Goal: Information Seeking & Learning: Learn about a topic

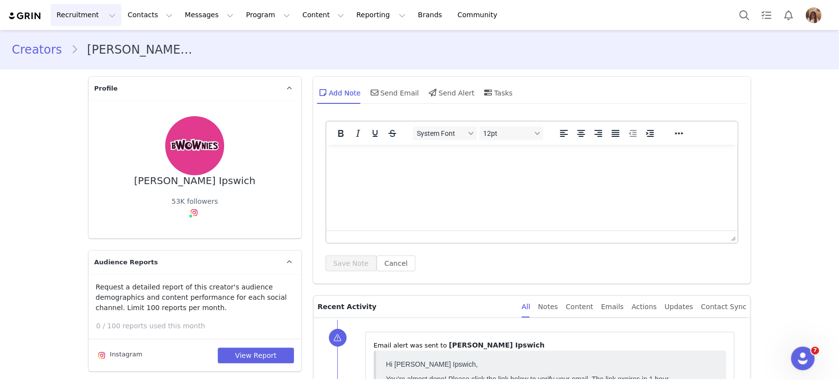
scroll to position [1630, 0]
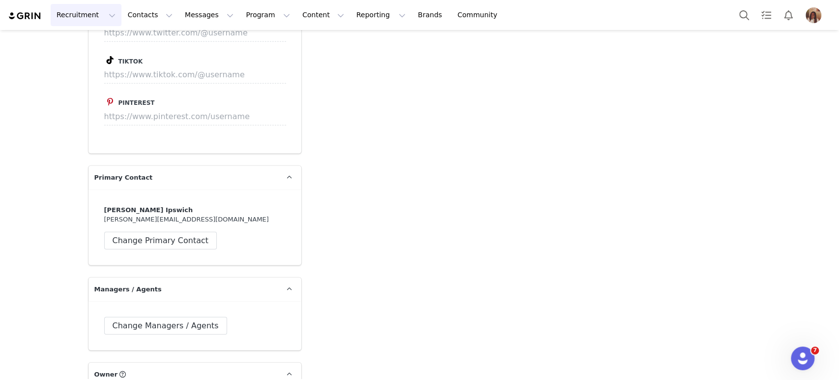
click at [107, 14] on button "Recruitment Recruitment" at bounding box center [86, 15] width 71 height 22
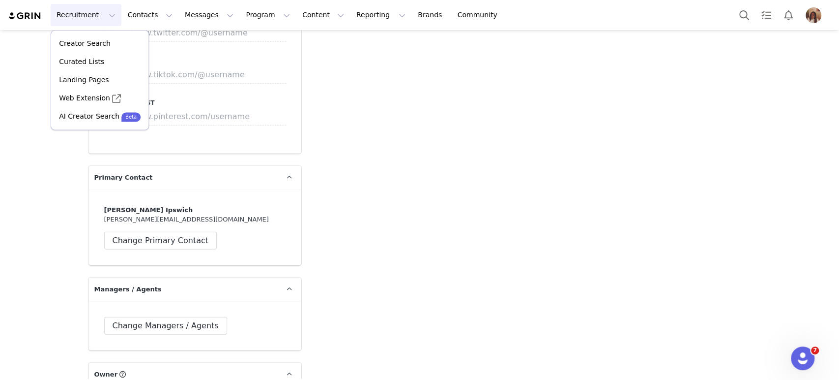
click at [29, 13] on img at bounding box center [25, 15] width 34 height 9
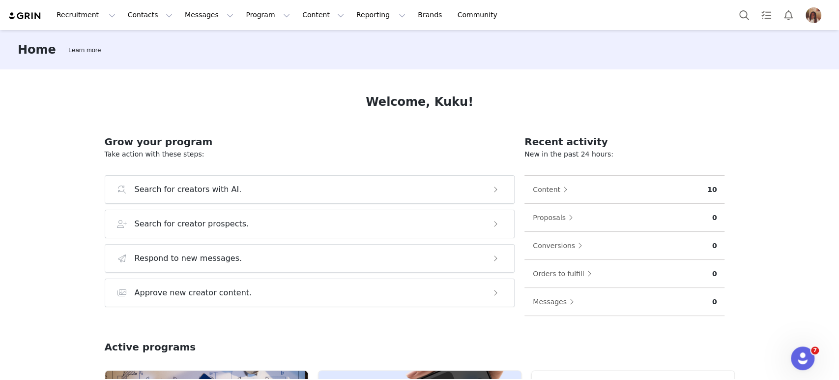
drag, startPoint x: 652, startPoint y: 194, endPoint x: 617, endPoint y: 196, distance: 35.0
click at [652, 194] on div "Content" at bounding box center [619, 189] width 175 height 16
click at [540, 192] on button "Content" at bounding box center [552, 189] width 40 height 16
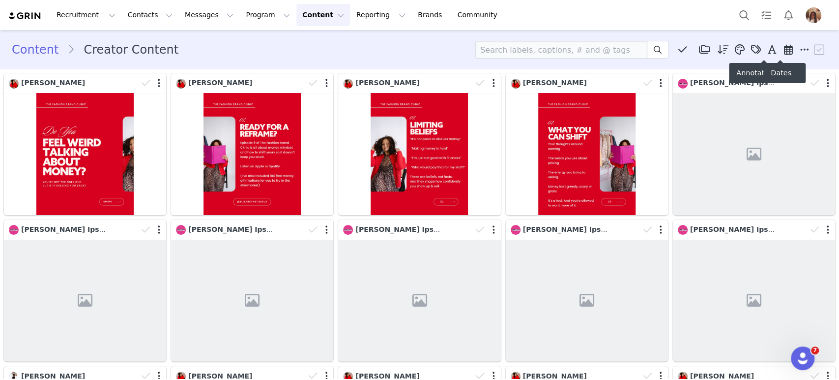
click at [784, 50] on icon at bounding box center [788, 50] width 9 height 10
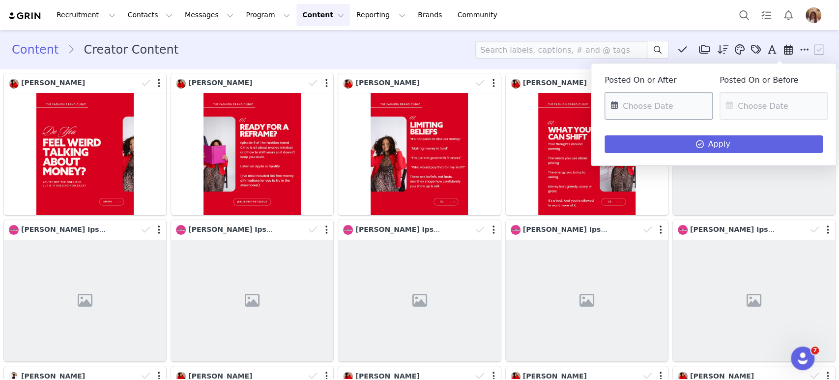
click at [685, 102] on input "text" at bounding box center [659, 106] width 108 height 28
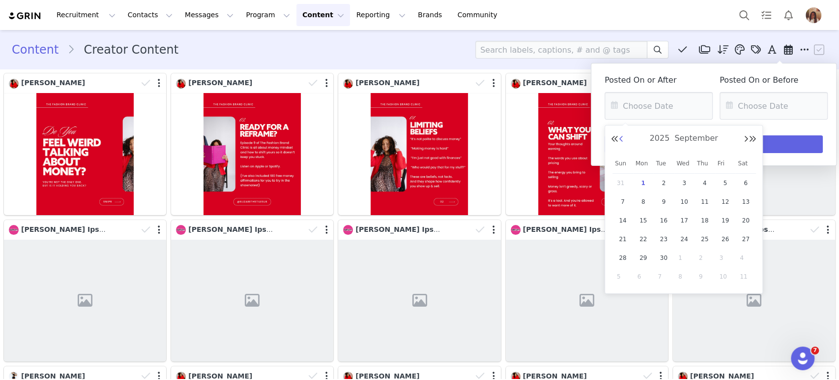
click at [621, 141] on button "Previous Month" at bounding box center [621, 139] width 5 height 8
click at [642, 258] on span "25" at bounding box center [644, 258] width 12 height 12
type input "[DATE]"
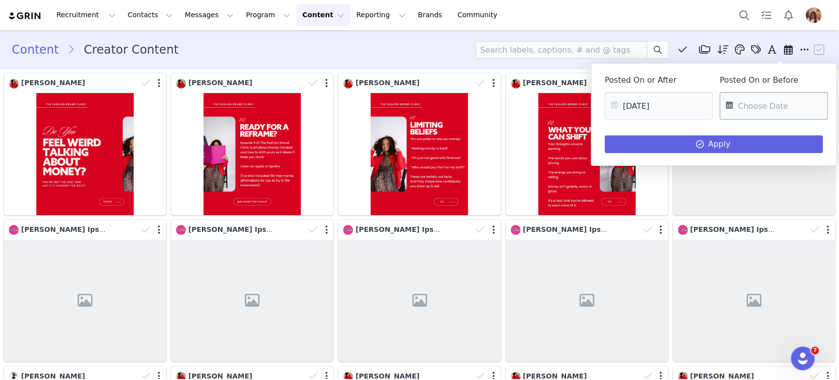
click at [769, 100] on input "text" at bounding box center [774, 106] width 108 height 28
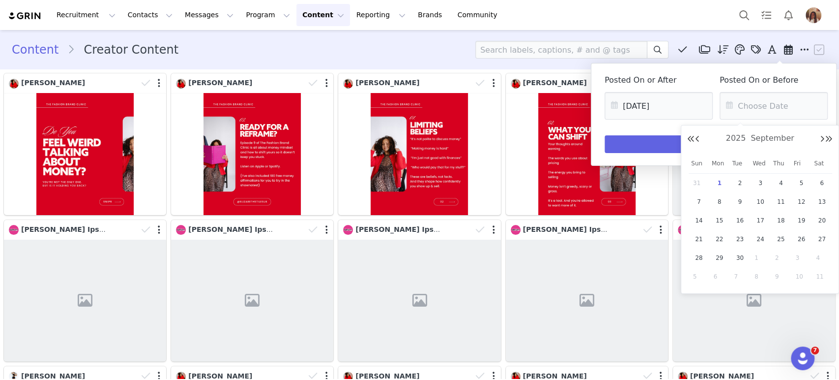
click at [696, 184] on span "31" at bounding box center [699, 183] width 12 height 12
type input "[DATE]"
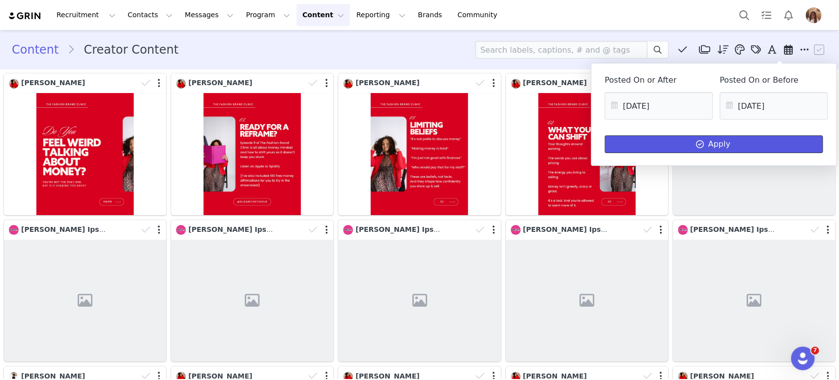
click at [768, 145] on button "Apply" at bounding box center [714, 144] width 218 height 18
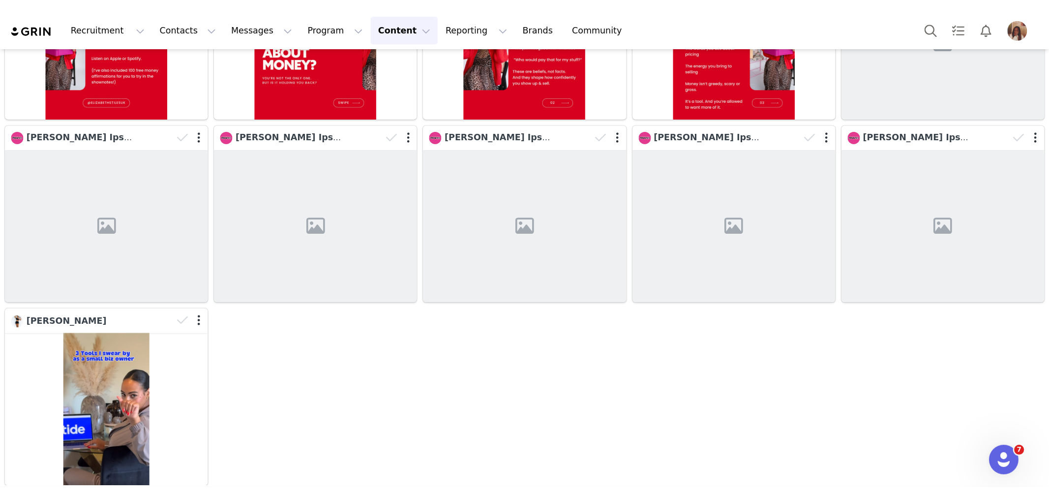
scroll to position [106, 0]
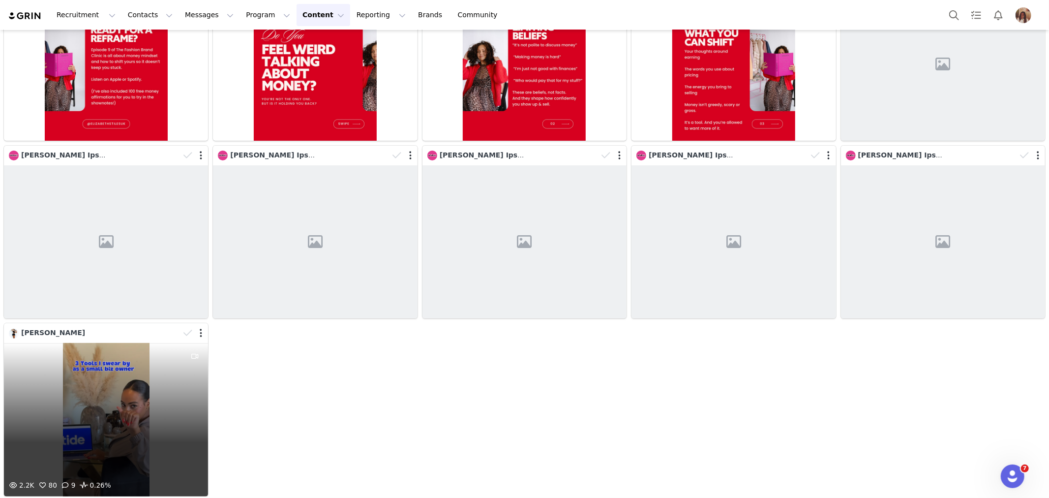
drag, startPoint x: 120, startPoint y: 364, endPoint x: 155, endPoint y: 400, distance: 50.4
click at [155, 379] on div "2.2K 80 9 0.26%" at bounding box center [106, 419] width 204 height 153
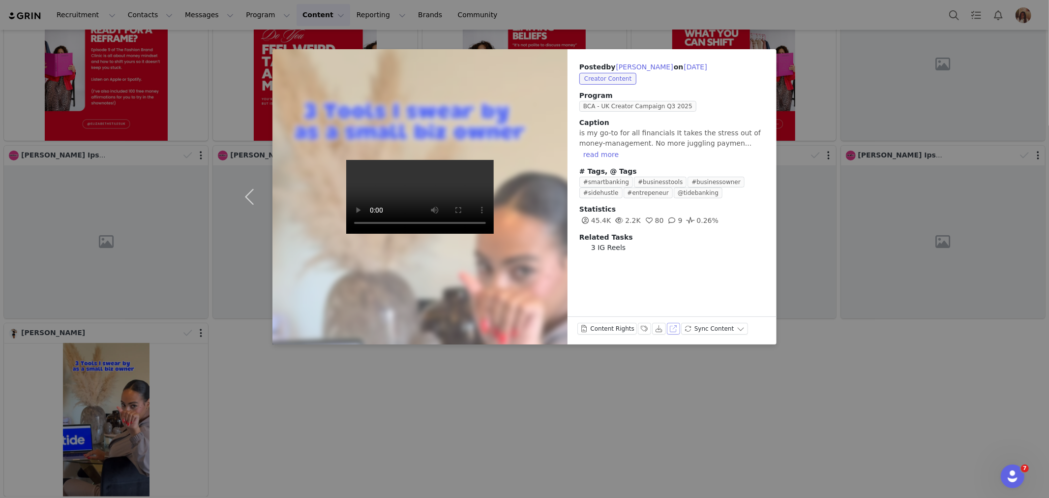
click at [667, 326] on button "View on Instagram" at bounding box center [674, 328] width 14 height 12
click at [387, 379] on div "Posted by [PERSON_NAME] on [DATE] Creator Content Program BCA - UK Creator Camp…" at bounding box center [524, 249] width 1049 height 498
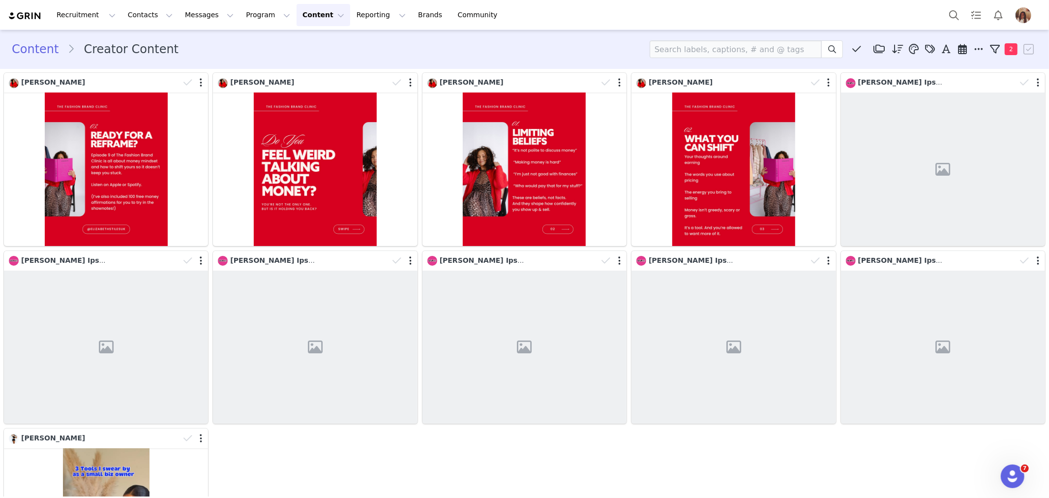
scroll to position [0, 0]
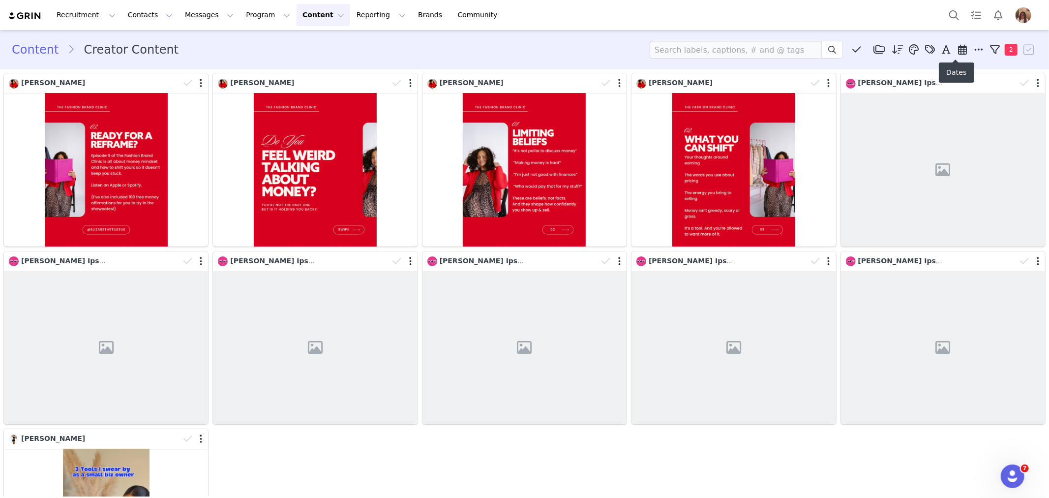
click at [839, 49] on icon at bounding box center [962, 50] width 9 height 10
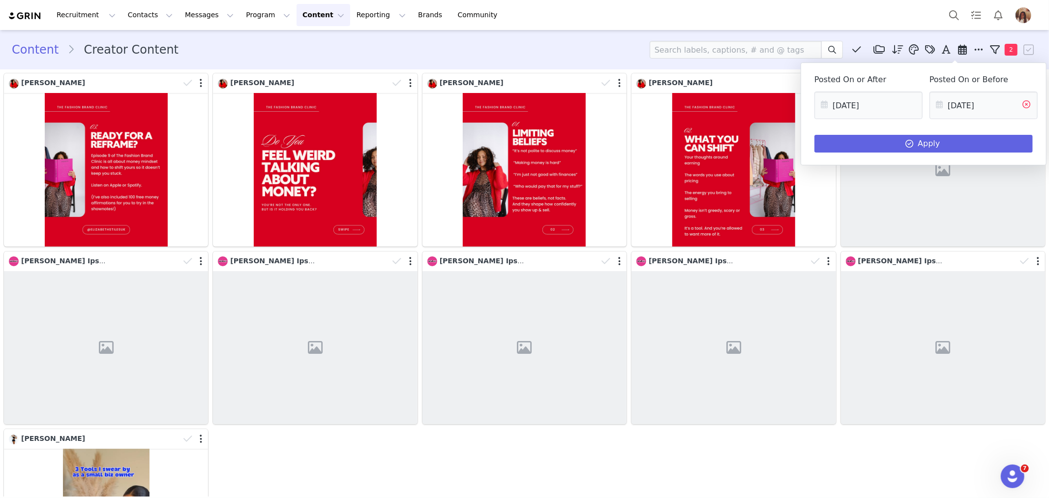
click at [839, 107] on icon at bounding box center [1026, 105] width 18 height 28
click at [839, 100] on icon at bounding box center [911, 105] width 18 height 28
click at [839, 90] on div "Posted On or After" at bounding box center [865, 97] width 115 height 56
click at [839, 105] on input "text" at bounding box center [868, 105] width 108 height 28
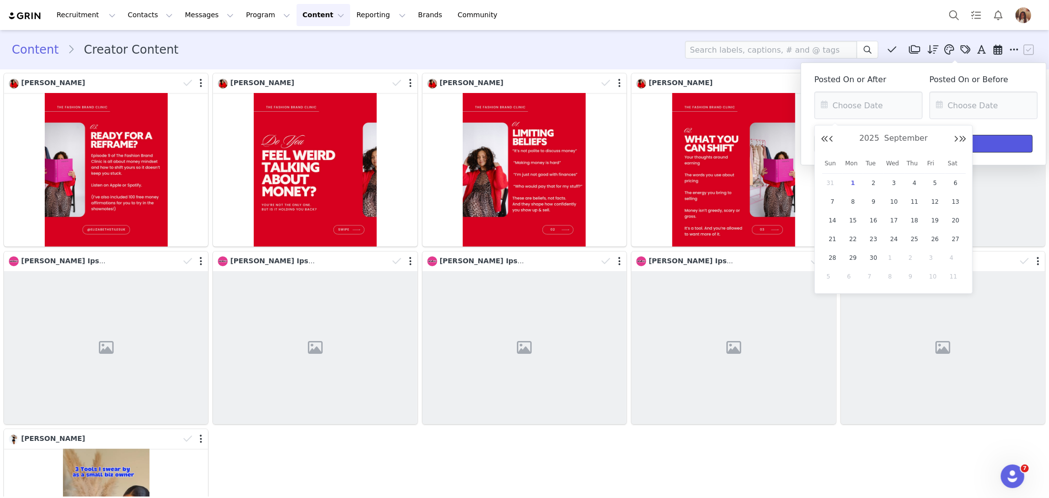
click at [839, 139] on button "Apply" at bounding box center [923, 144] width 218 height 18
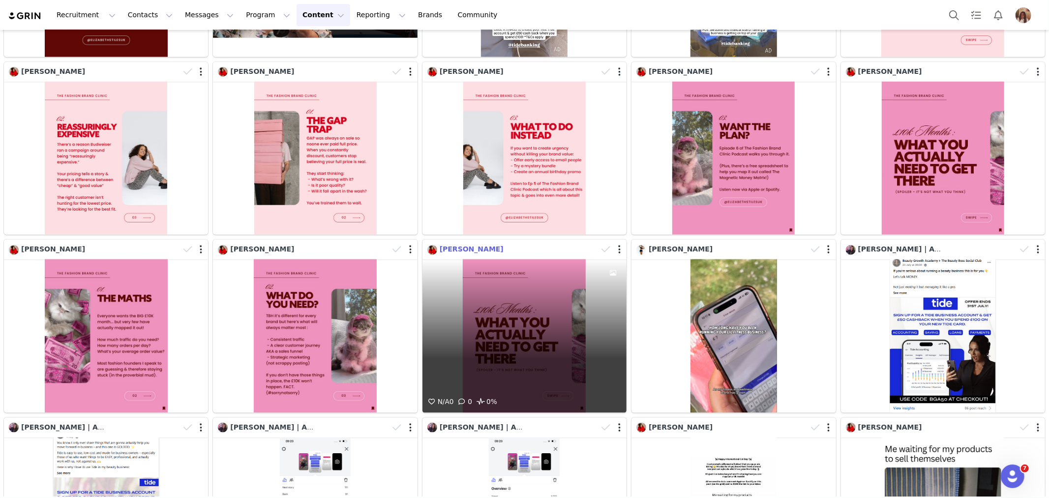
scroll to position [866, 0]
